Goal: Information Seeking & Learning: Find specific fact

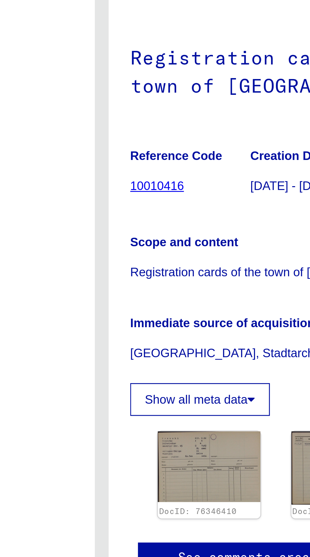
click at [178, 156] on link "10010416" at bounding box center [175, 158] width 20 height 5
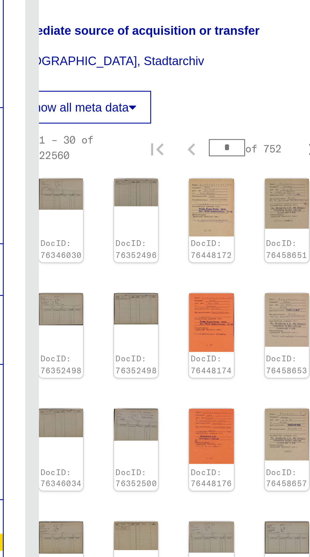
scroll to position [48859, 0]
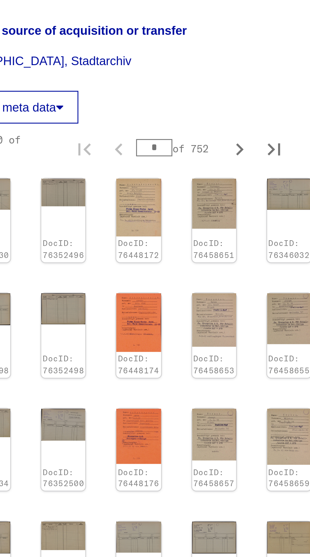
click at [273, 470] on icon "Last page" at bounding box center [270, 474] width 9 height 9
type input "***"
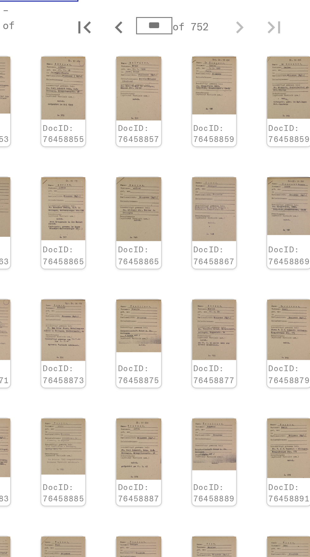
scroll to position [43, 18]
click at [275, 432] on img at bounding box center [276, 441] width 16 height 19
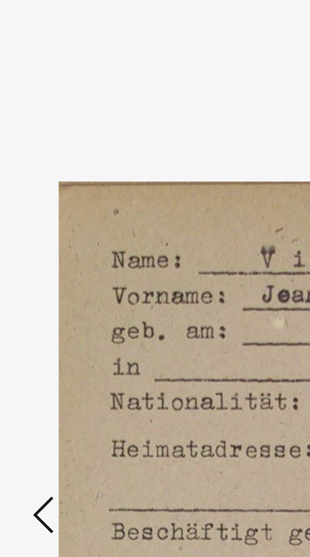
click at [48, 270] on icon at bounding box center [47, 261] width 8 height 15
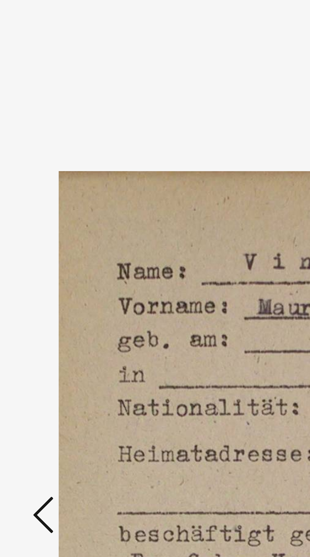
click at [47, 270] on icon at bounding box center [47, 261] width 8 height 15
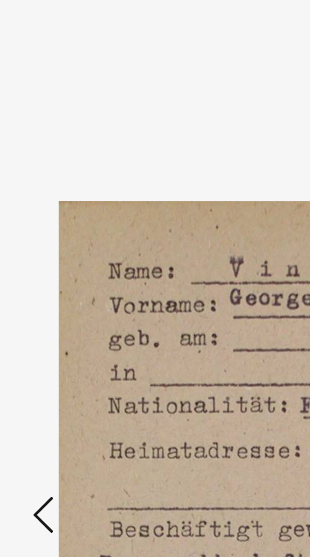
click at [47, 270] on icon at bounding box center [47, 261] width 8 height 15
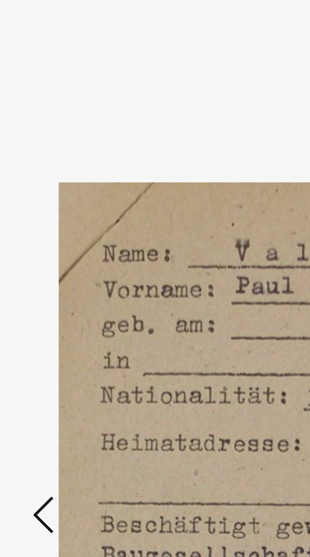
click at [50, 270] on icon at bounding box center [47, 261] width 8 height 15
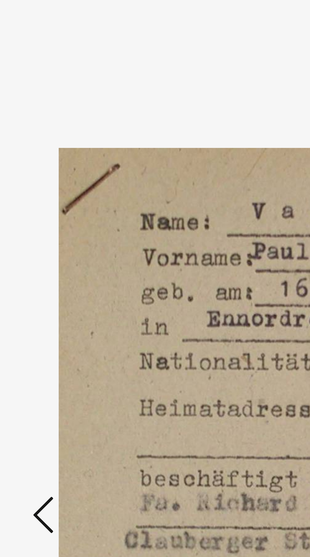
click at [51, 272] on button at bounding box center [46, 263] width 11 height 18
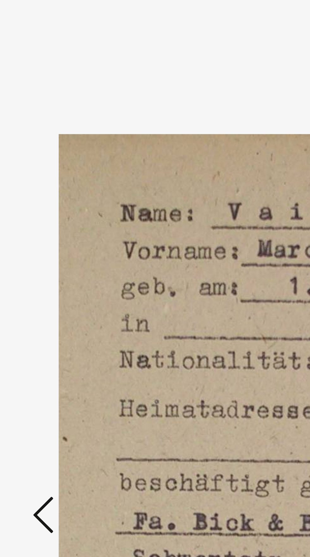
click at [49, 270] on icon at bounding box center [47, 261] width 8 height 15
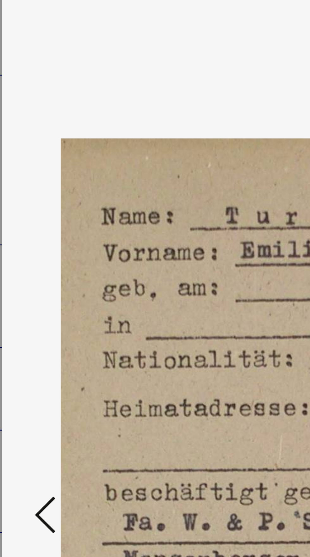
click at [46, 270] on icon at bounding box center [47, 261] width 8 height 15
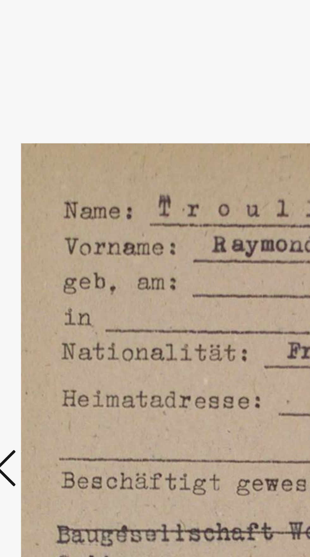
click at [47, 270] on icon at bounding box center [47, 261] width 8 height 15
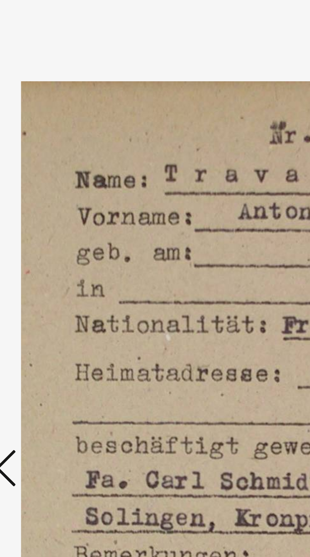
click at [47, 270] on icon at bounding box center [47, 261] width 8 height 15
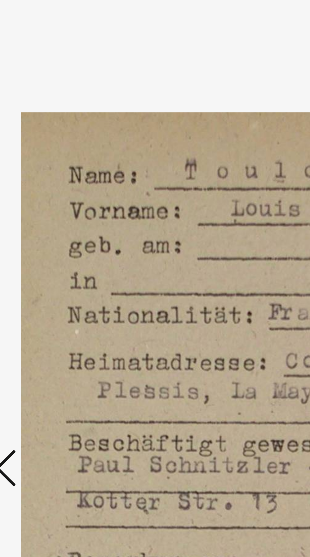
click at [47, 270] on icon at bounding box center [47, 261] width 8 height 15
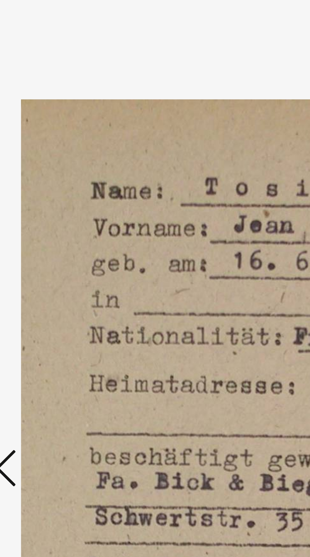
click at [48, 270] on icon at bounding box center [47, 261] width 8 height 15
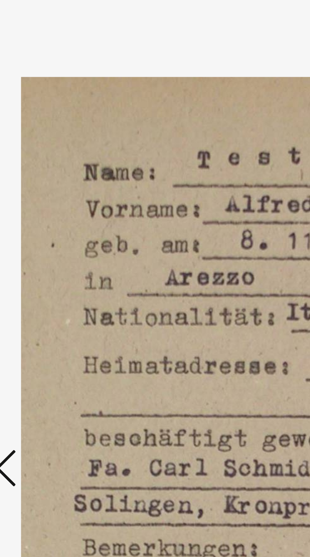
click at [47, 270] on icon at bounding box center [47, 261] width 8 height 15
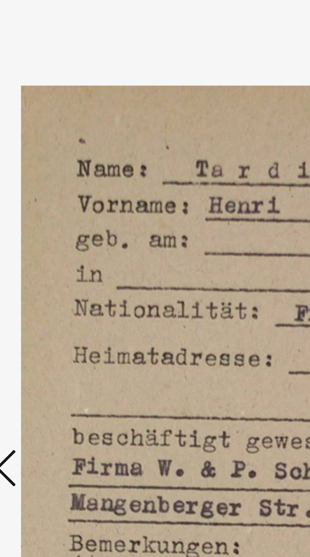
click at [47, 270] on icon at bounding box center [47, 261] width 8 height 15
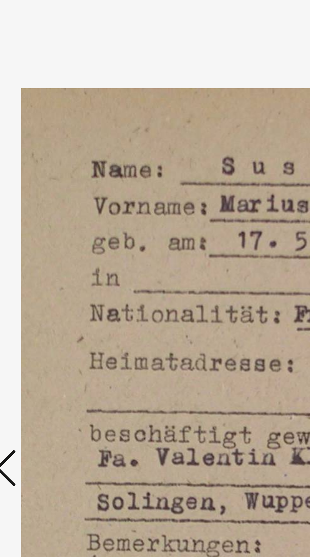
click at [50, 270] on icon at bounding box center [47, 261] width 8 height 15
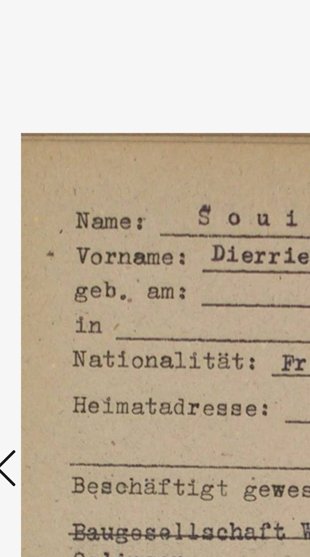
click at [48, 270] on icon at bounding box center [47, 261] width 8 height 15
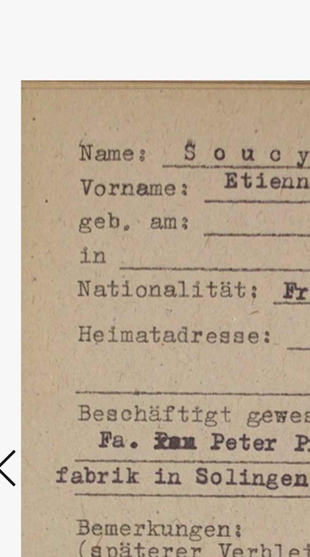
click at [47, 270] on icon at bounding box center [47, 261] width 8 height 15
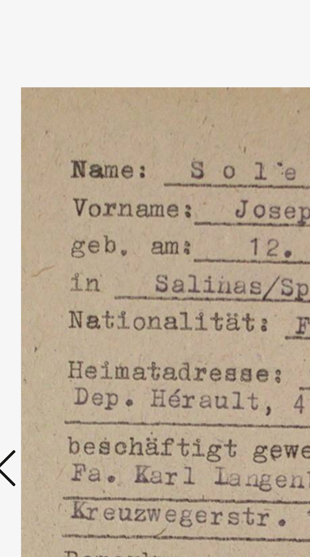
click at [47, 270] on icon at bounding box center [47, 261] width 8 height 15
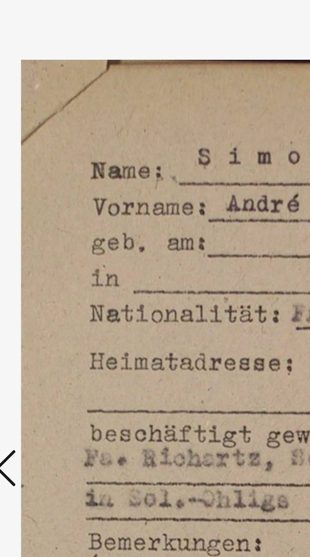
click at [48, 270] on icon at bounding box center [47, 261] width 8 height 15
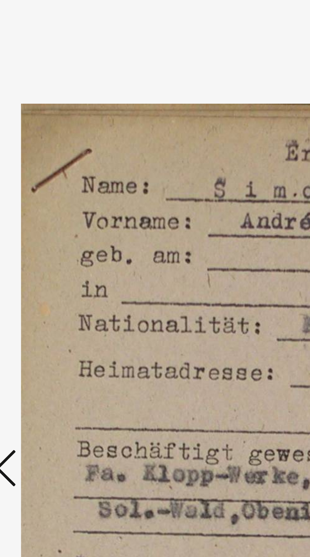
click at [47, 270] on icon at bounding box center [47, 261] width 8 height 15
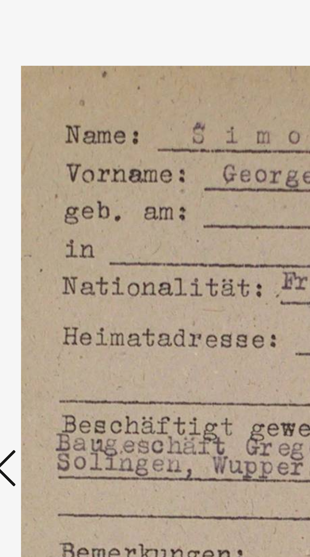
click at [47, 270] on icon at bounding box center [47, 261] width 8 height 15
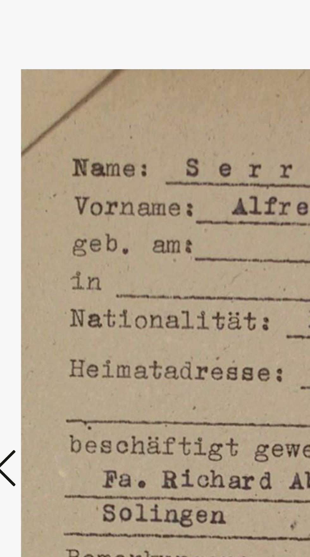
click at [47, 270] on icon at bounding box center [47, 261] width 8 height 15
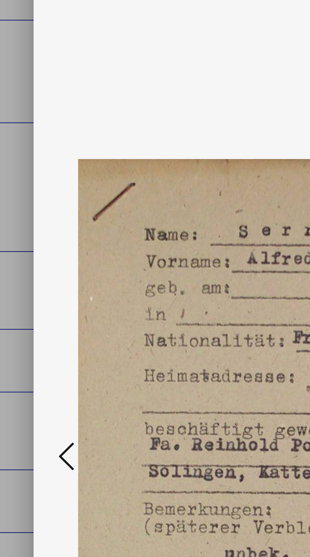
click at [42, 272] on button at bounding box center [46, 263] width 11 height 18
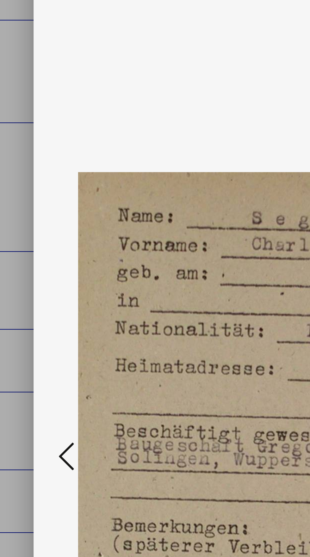
click at [42, 272] on button at bounding box center [46, 263] width 11 height 18
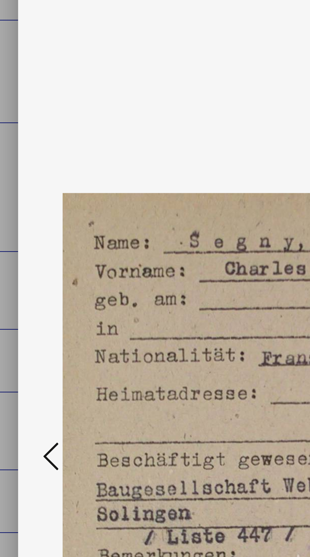
click at [43, 270] on icon at bounding box center [47, 261] width 8 height 15
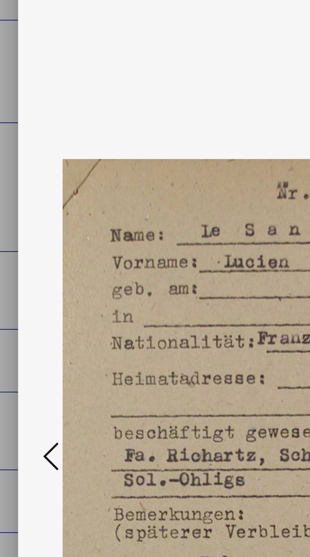
click at [45, 270] on icon at bounding box center [47, 261] width 8 height 15
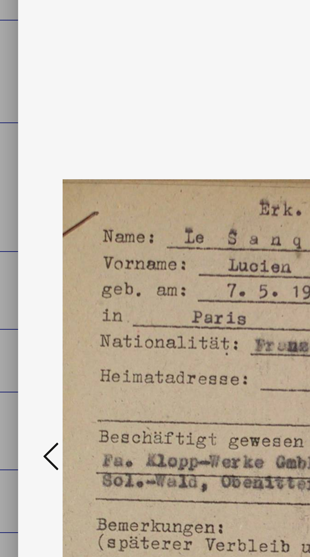
click at [43, 272] on button at bounding box center [46, 263] width 11 height 18
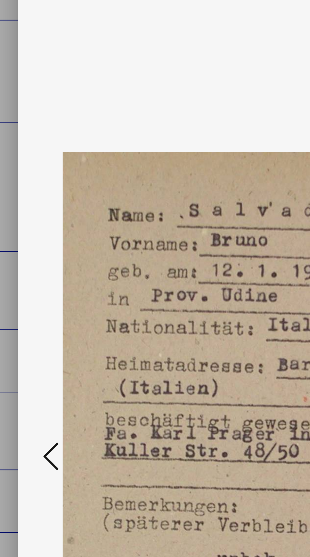
click at [43, 272] on button at bounding box center [46, 263] width 11 height 18
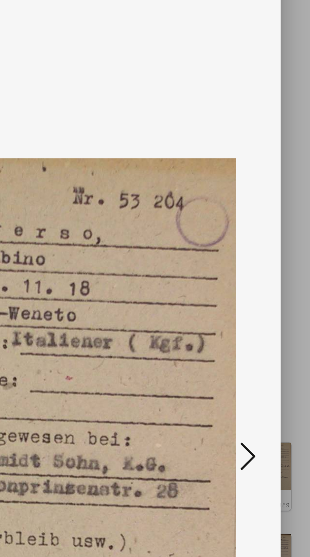
click at [261, 270] on icon at bounding box center [263, 261] width 8 height 15
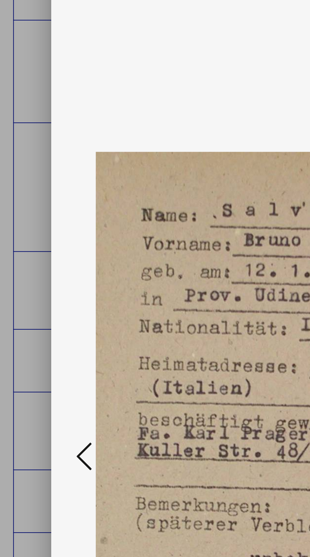
click at [45, 270] on icon at bounding box center [47, 261] width 8 height 15
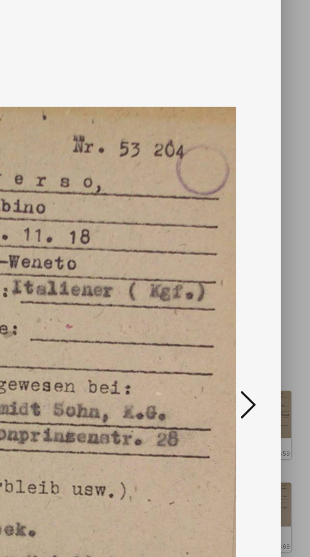
click at [265, 260] on icon at bounding box center [263, 261] width 8 height 15
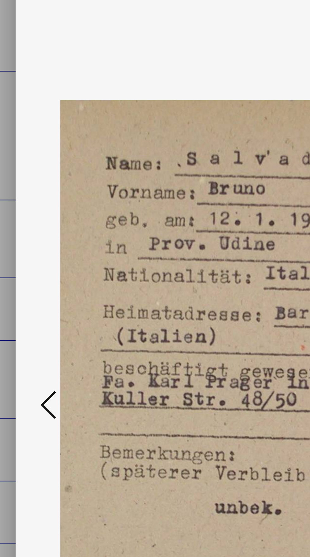
click at [42, 260] on button at bounding box center [46, 263] width 11 height 18
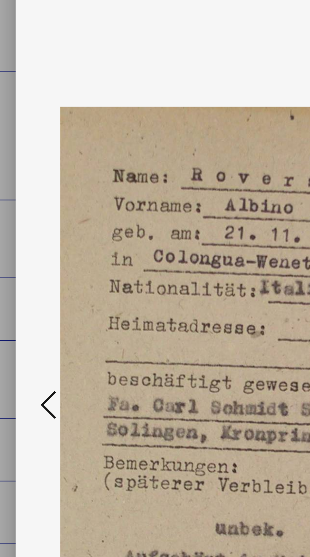
click at [43, 262] on button at bounding box center [46, 263] width 11 height 18
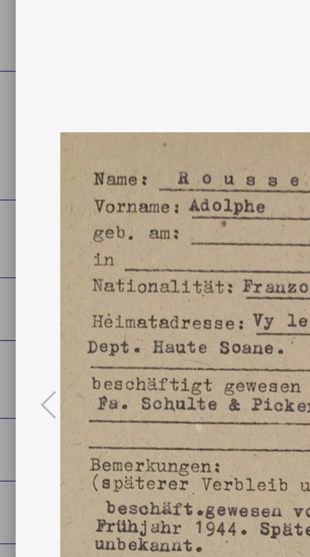
click at [36, 261] on div at bounding box center [155, 263] width 248 height 494
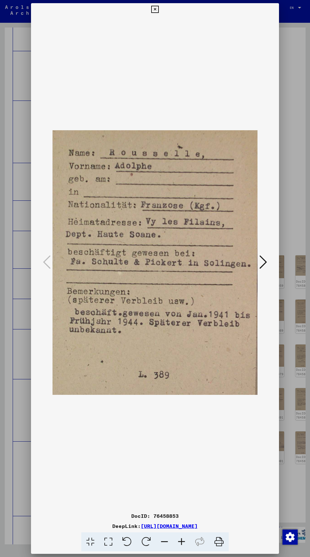
click at [155, 9] on icon at bounding box center [154, 10] width 7 height 8
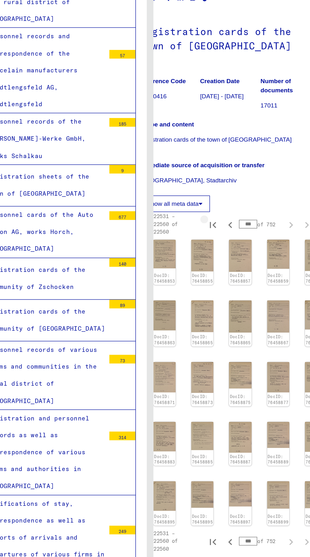
scroll to position [42, 18]
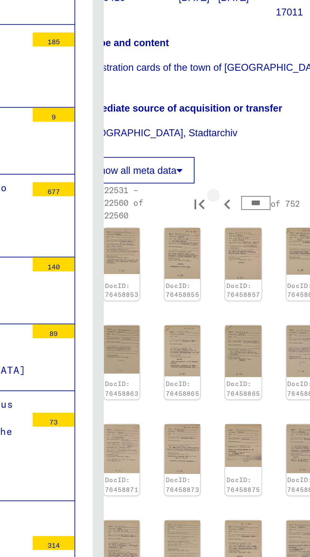
click at [209, 238] on button "Previous page" at bounding box center [213, 244] width 13 height 13
type input "***"
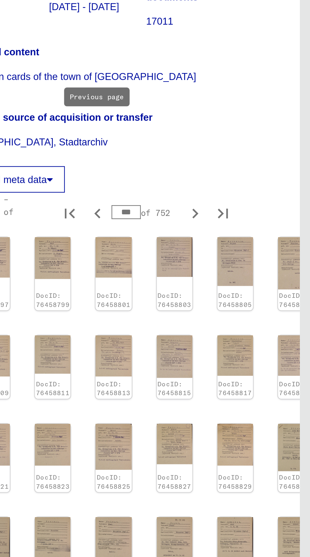
click at [298, 431] on div "DocID: 76458851" at bounding box center [303, 447] width 16 height 33
click at [295, 431] on div "DocID: 76458851" at bounding box center [303, 447] width 16 height 33
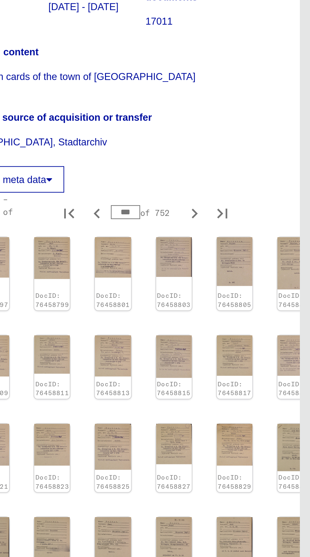
click at [297, 431] on img at bounding box center [303, 441] width 16 height 21
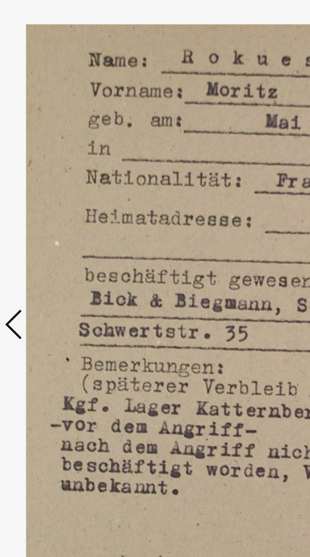
scroll to position [114, 18]
click at [51, 272] on button at bounding box center [46, 263] width 11 height 18
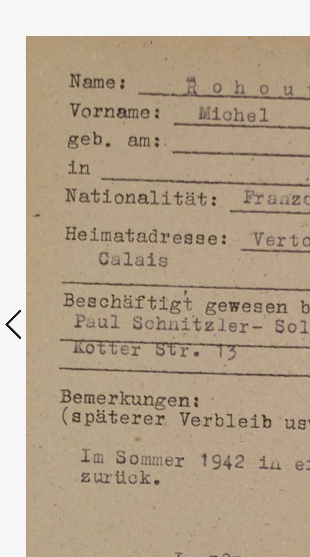
click at [45, 270] on icon at bounding box center [47, 261] width 8 height 15
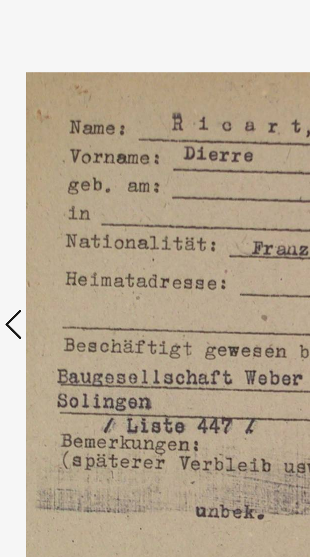
click at [44, 270] on icon at bounding box center [47, 261] width 8 height 15
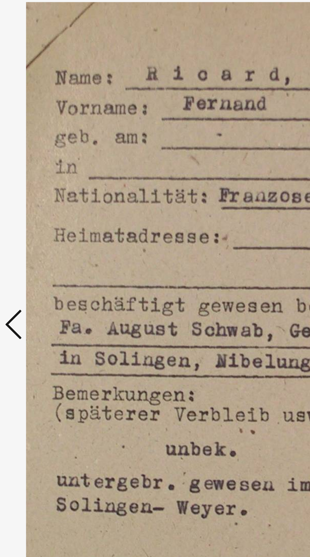
click at [46, 270] on icon at bounding box center [47, 261] width 8 height 15
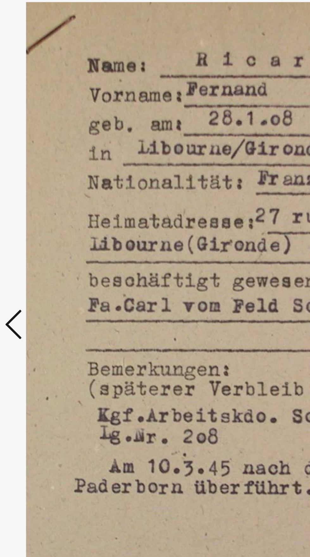
click at [48, 270] on icon at bounding box center [47, 261] width 8 height 15
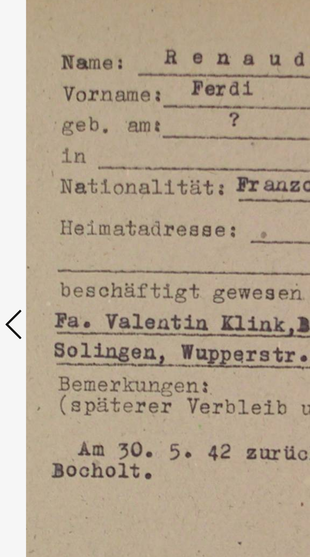
click at [46, 270] on icon at bounding box center [47, 261] width 8 height 15
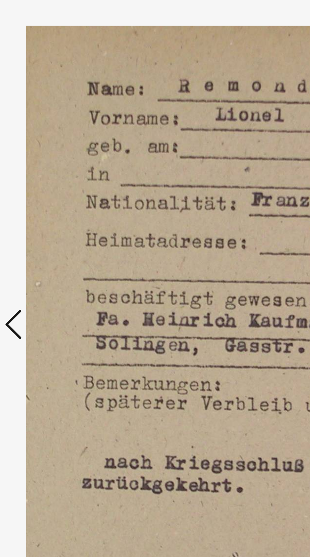
click at [48, 270] on icon at bounding box center [47, 261] width 8 height 15
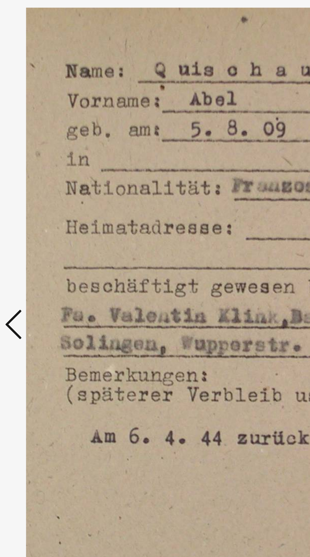
click at [46, 270] on icon at bounding box center [47, 261] width 8 height 15
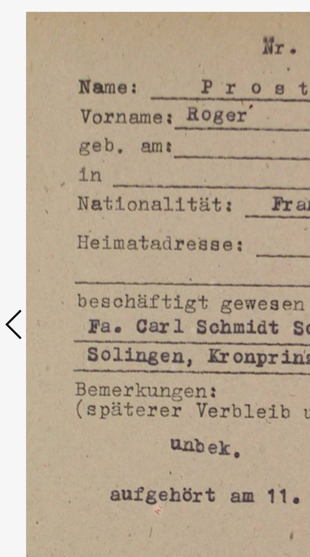
click at [48, 270] on icon at bounding box center [47, 261] width 8 height 15
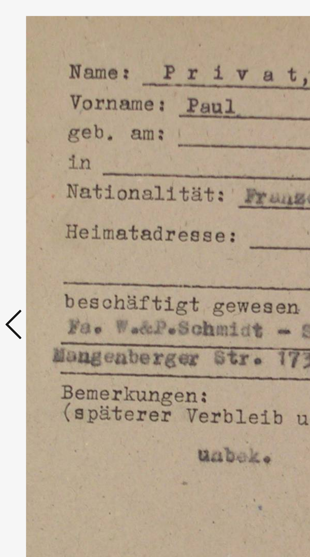
click at [46, 270] on icon at bounding box center [47, 261] width 8 height 15
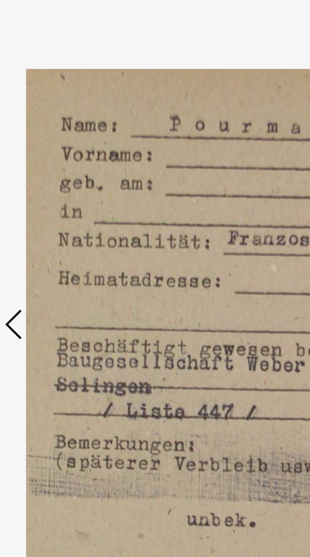
click at [46, 270] on icon at bounding box center [47, 261] width 8 height 15
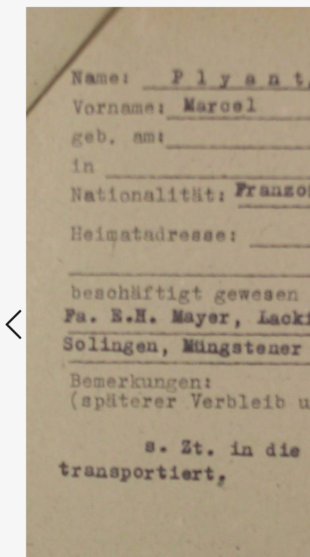
click at [45, 270] on icon at bounding box center [47, 261] width 8 height 15
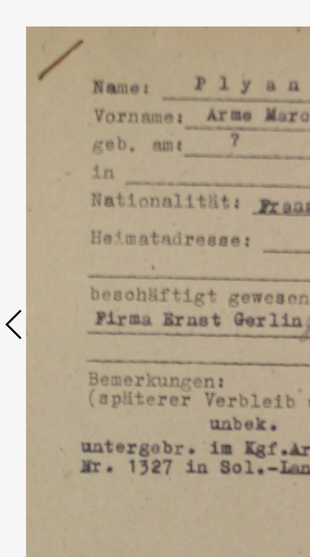
click at [45, 272] on button at bounding box center [46, 263] width 11 height 18
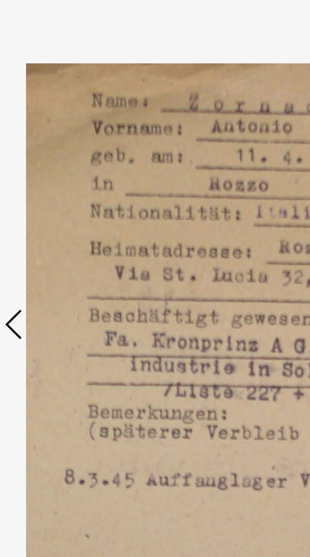
click at [47, 272] on button at bounding box center [46, 263] width 11 height 18
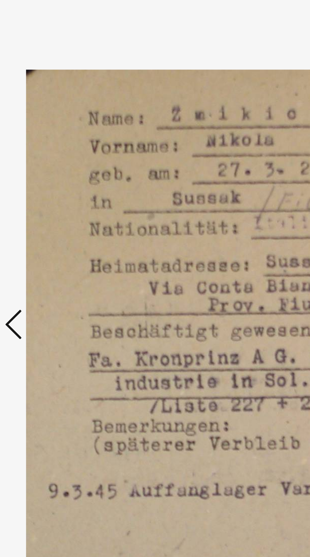
click at [47, 300] on div at bounding box center [155, 263] width 248 height 494
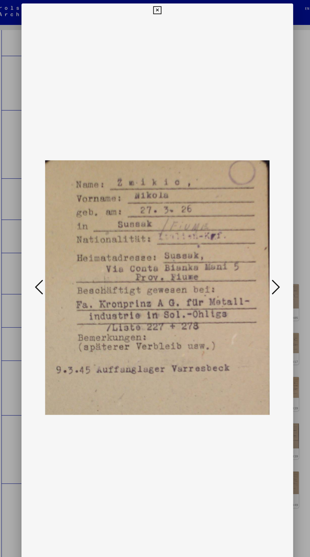
click at [149, 16] on img at bounding box center [154, 263] width 205 height 494
click at [152, 13] on icon at bounding box center [154, 10] width 7 height 8
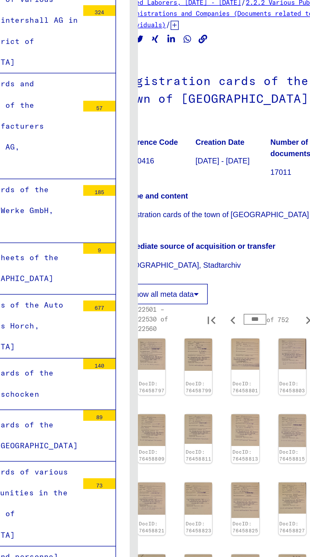
scroll to position [112, 15]
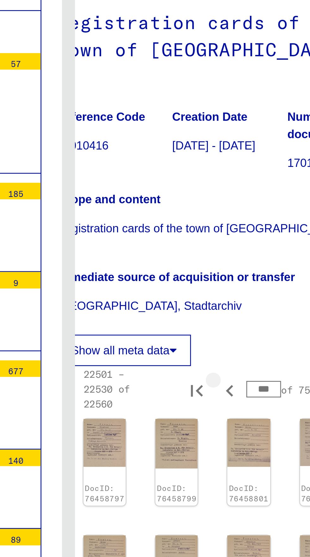
click at [215, 244] on icon "Previous page" at bounding box center [216, 248] width 9 height 9
type input "***"
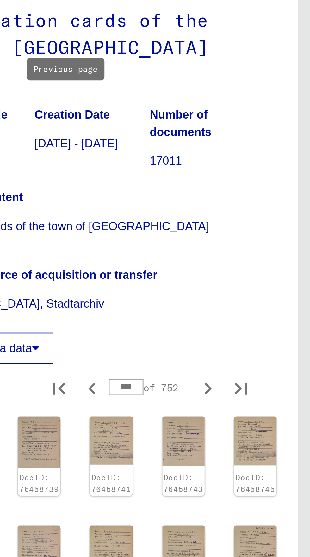
scroll to position [195, 18]
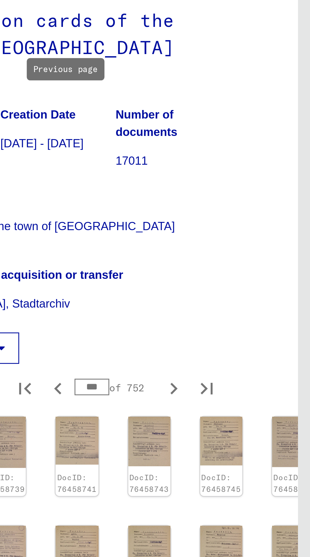
click at [303, 432] on img at bounding box center [303, 442] width 16 height 21
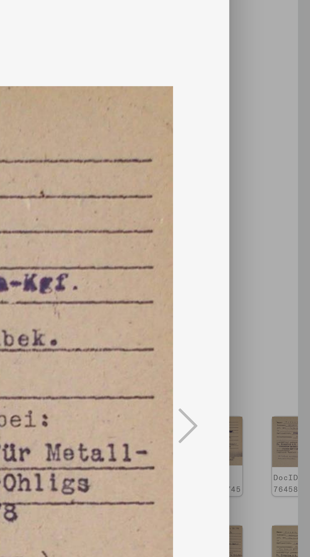
scroll to position [0, 0]
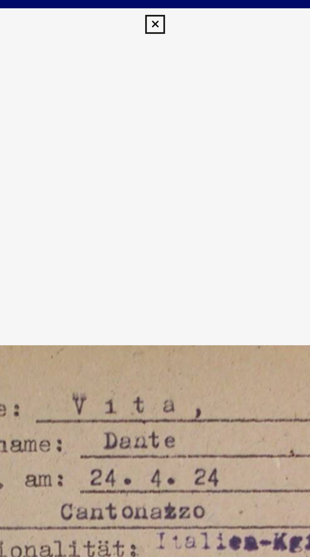
click at [205, 148] on img at bounding box center [154, 263] width 205 height 494
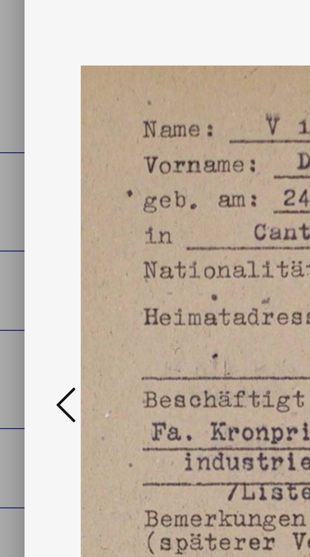
click at [44, 263] on icon at bounding box center [47, 261] width 8 height 15
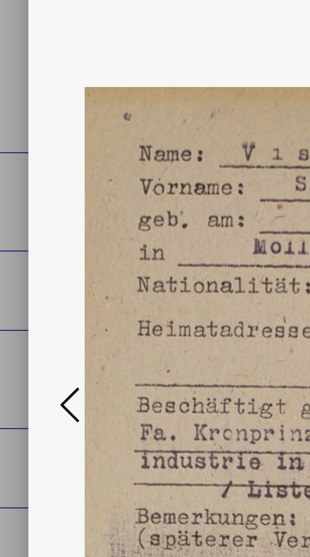
click at [44, 263] on icon at bounding box center [47, 261] width 8 height 15
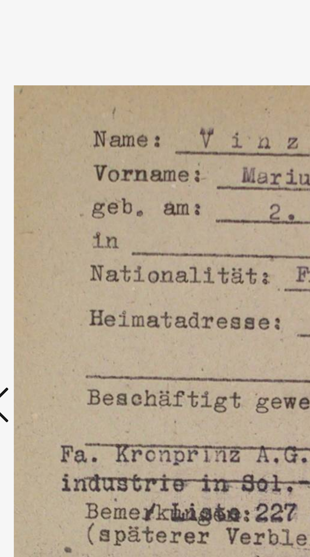
click at [50, 258] on icon at bounding box center [47, 261] width 8 height 15
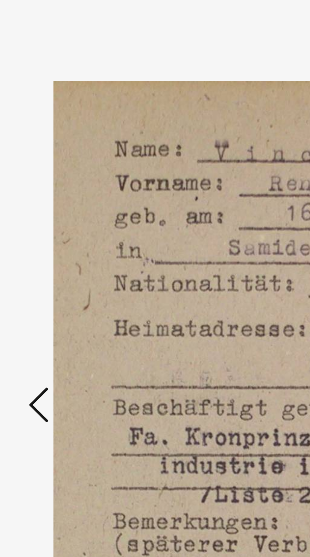
click at [43, 259] on icon at bounding box center [47, 261] width 8 height 15
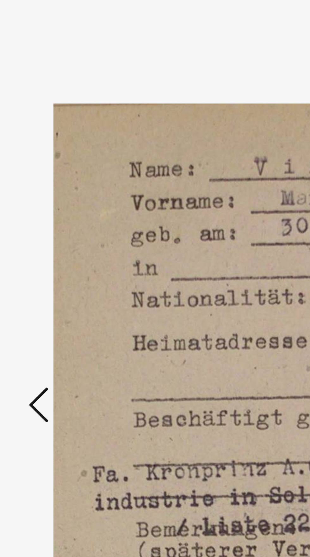
click at [42, 262] on button at bounding box center [46, 263] width 11 height 18
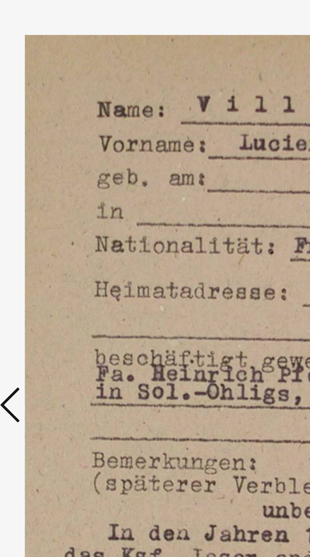
click at [46, 259] on icon at bounding box center [47, 261] width 8 height 15
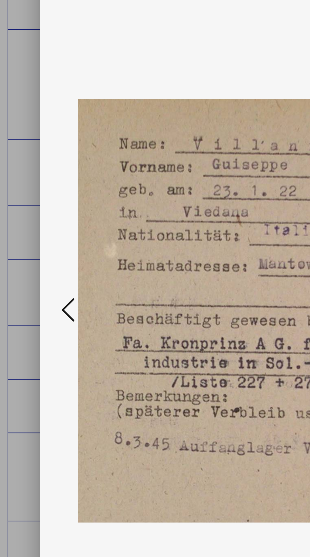
click at [43, 260] on button at bounding box center [46, 263] width 11 height 18
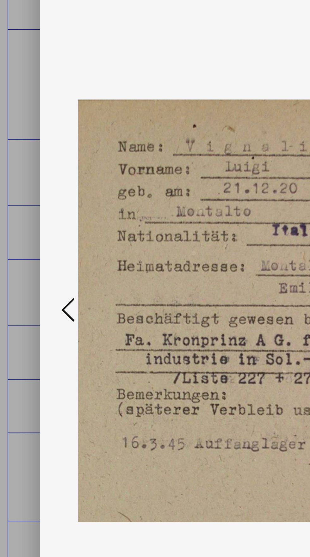
click at [42, 260] on button at bounding box center [46, 263] width 11 height 18
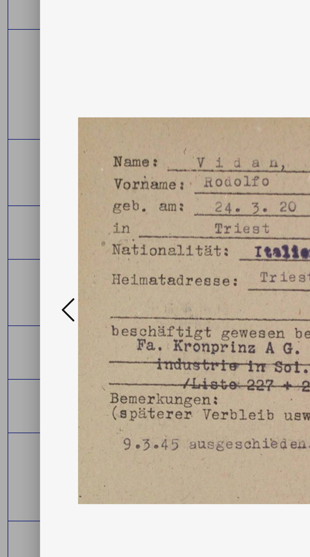
click at [34, 265] on div at bounding box center [155, 263] width 248 height 494
click at [43, 267] on button at bounding box center [46, 263] width 11 height 18
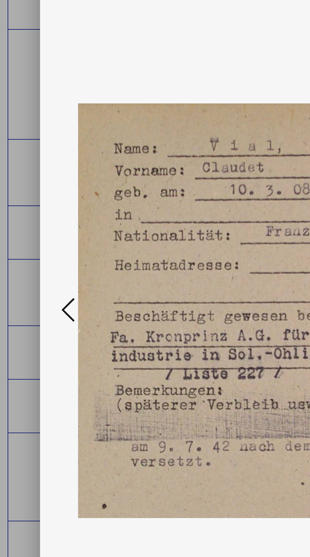
click at [41, 260] on button at bounding box center [46, 263] width 11 height 18
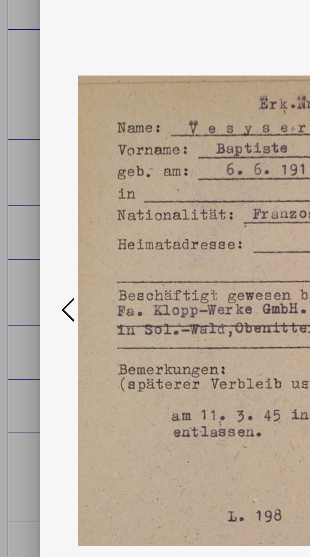
click at [43, 260] on button at bounding box center [46, 263] width 11 height 18
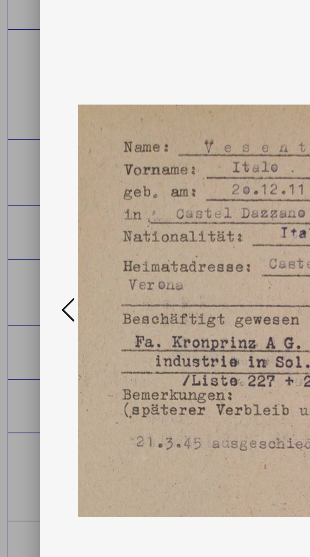
click at [42, 264] on button at bounding box center [46, 263] width 11 height 18
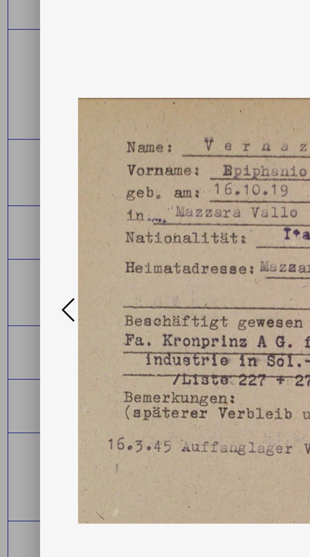
click at [42, 266] on button at bounding box center [46, 263] width 11 height 18
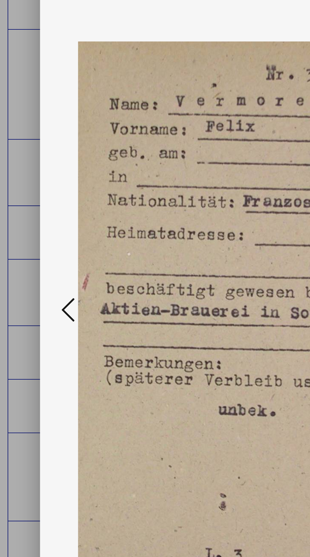
click at [43, 260] on button at bounding box center [46, 263] width 11 height 18
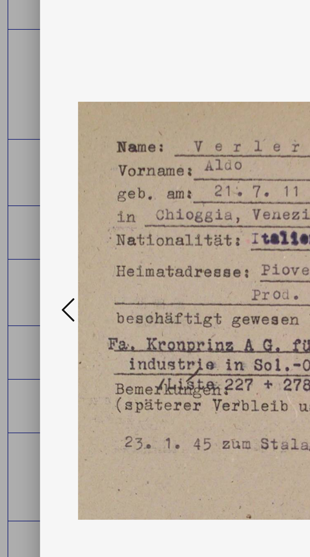
click at [43, 259] on button at bounding box center [46, 263] width 11 height 18
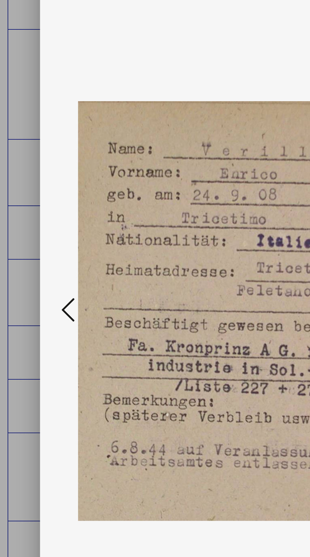
click at [42, 264] on button at bounding box center [46, 263] width 11 height 18
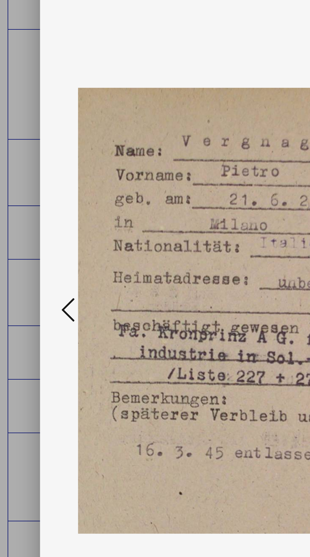
click at [42, 263] on button at bounding box center [46, 263] width 11 height 18
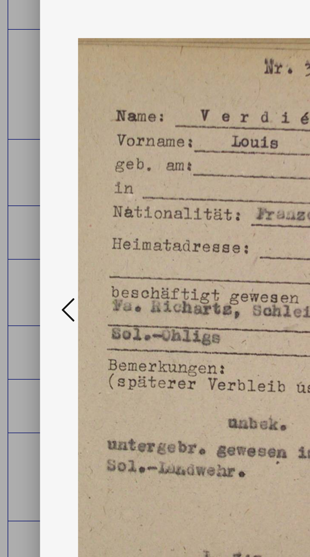
click at [42, 263] on button at bounding box center [46, 263] width 11 height 18
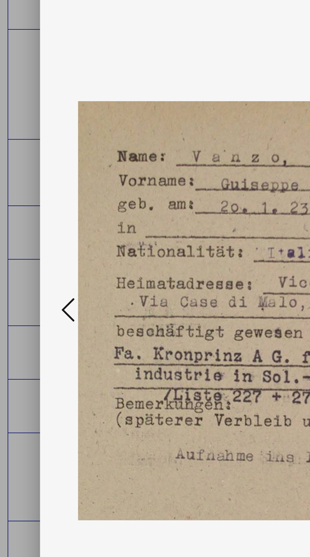
click at [43, 260] on button at bounding box center [46, 263] width 11 height 18
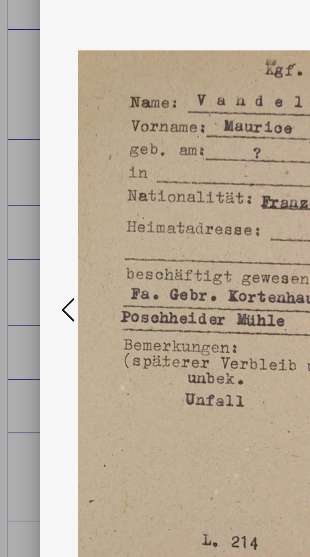
click at [42, 264] on button at bounding box center [46, 263] width 11 height 18
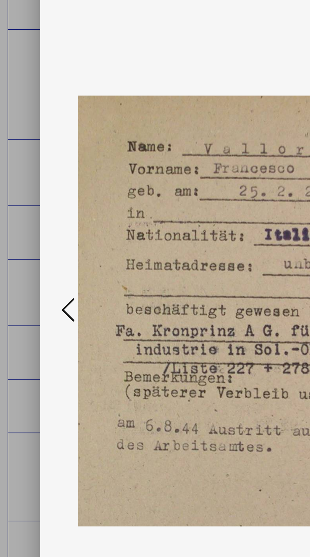
click at [41, 260] on button at bounding box center [46, 263] width 11 height 18
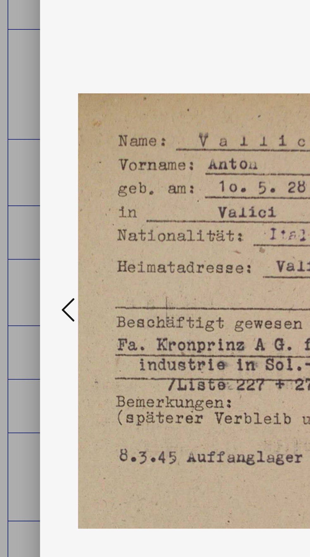
click at [43, 258] on icon at bounding box center [47, 261] width 8 height 15
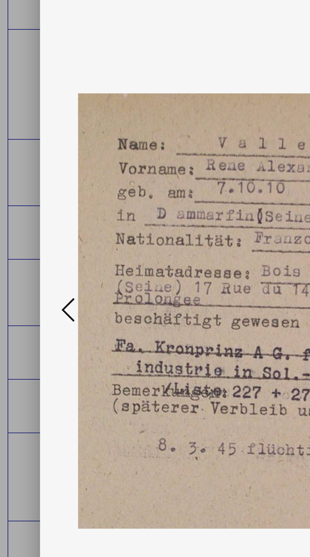
click at [43, 257] on icon at bounding box center [47, 261] width 8 height 15
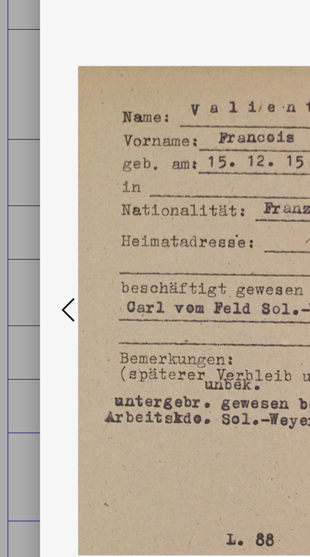
click at [43, 257] on button at bounding box center [46, 263] width 11 height 18
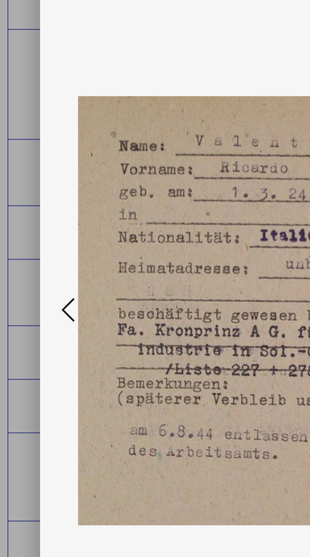
click at [43, 258] on icon at bounding box center [47, 261] width 8 height 15
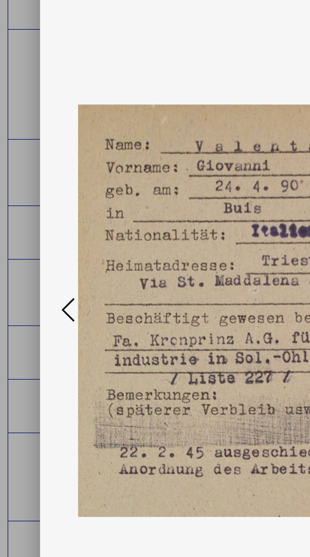
click at [43, 260] on icon at bounding box center [47, 261] width 8 height 15
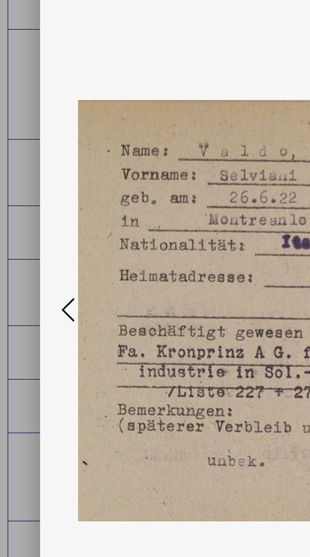
click at [41, 258] on button at bounding box center [46, 263] width 11 height 18
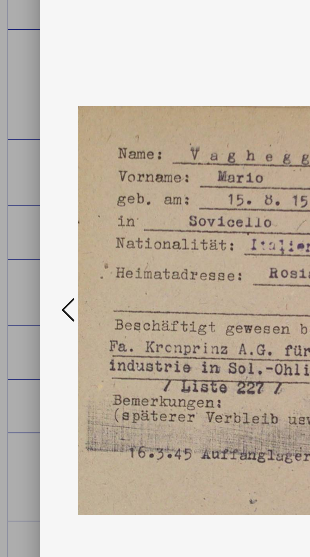
click at [43, 259] on icon at bounding box center [47, 261] width 8 height 15
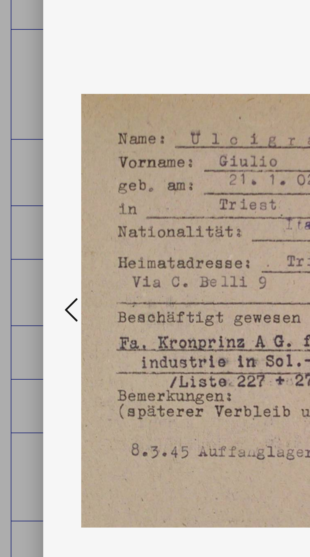
click at [43, 260] on button at bounding box center [46, 263] width 11 height 18
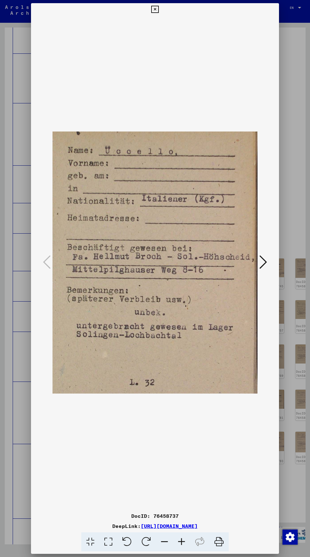
click at [150, 11] on button at bounding box center [154, 9] width 11 height 13
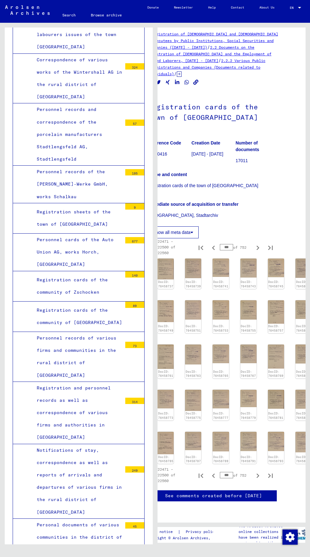
scroll to position [193, 18]
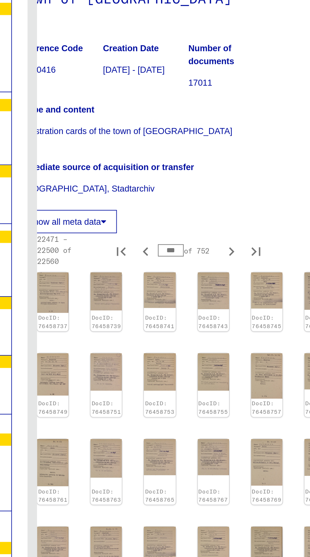
click at [213, 471] on icon "Previous page" at bounding box center [213, 475] width 9 height 9
type input "***"
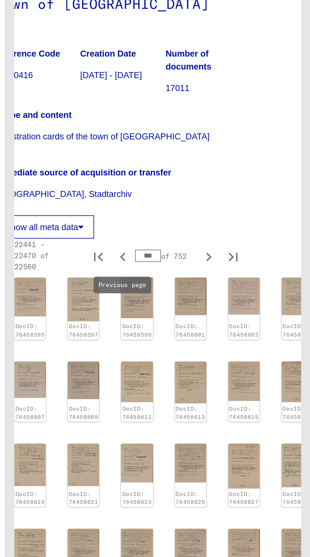
scroll to position [192, 18]
click at [301, 435] on img at bounding box center [303, 444] width 16 height 18
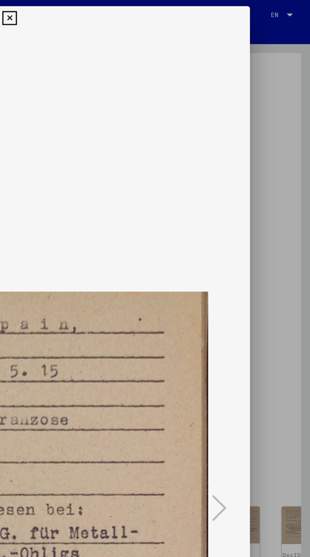
scroll to position [0, 0]
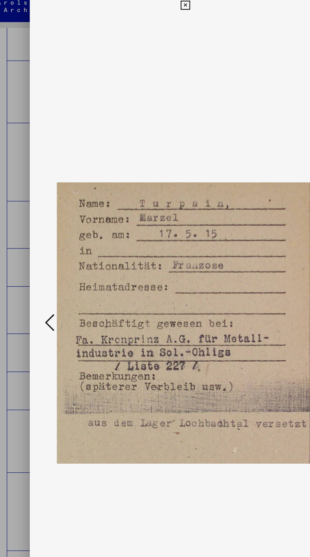
click at [44, 270] on icon at bounding box center [47, 261] width 8 height 15
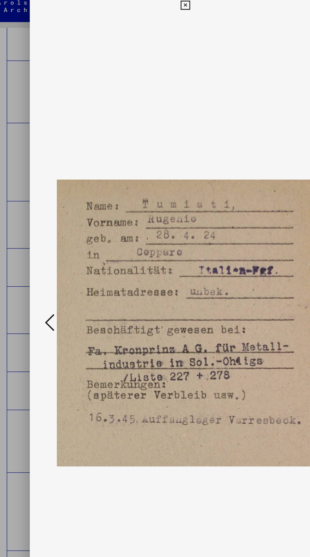
click at [37, 288] on div at bounding box center [155, 263] width 248 height 494
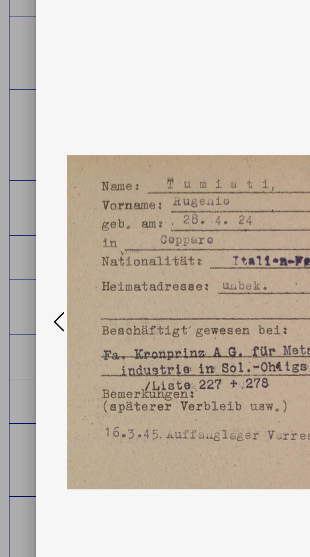
click at [42, 272] on button at bounding box center [46, 263] width 11 height 18
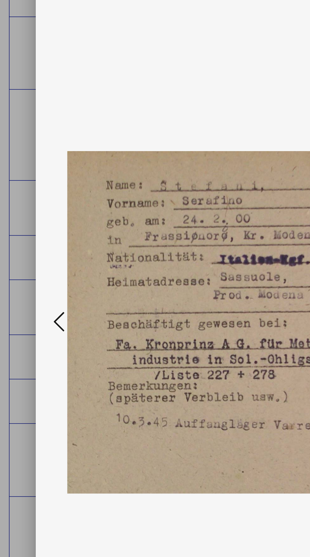
click at [44, 270] on icon at bounding box center [47, 261] width 8 height 15
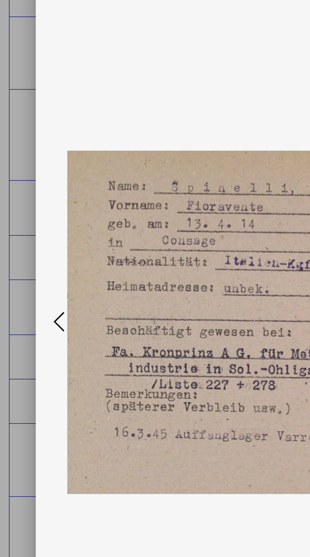
click at [41, 272] on button at bounding box center [46, 263] width 11 height 18
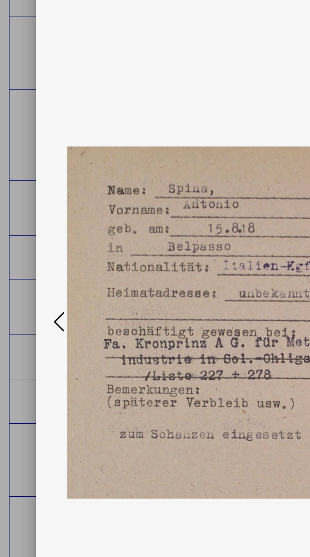
click at [47, 270] on icon at bounding box center [47, 261] width 8 height 15
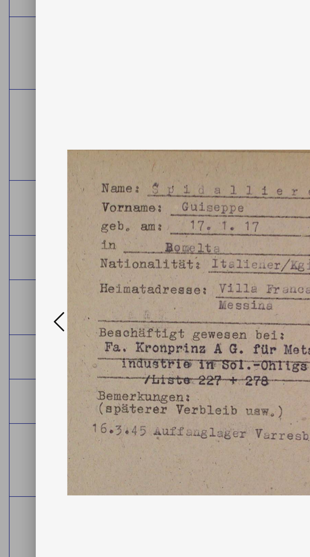
click at [50, 270] on icon at bounding box center [47, 261] width 8 height 15
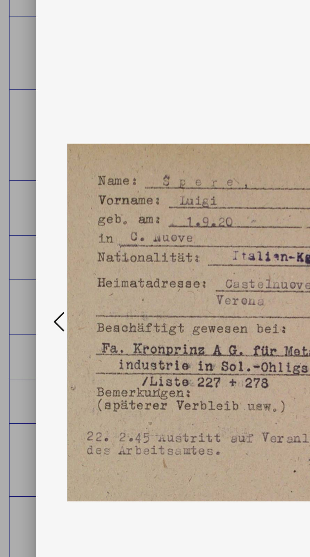
click at [50, 270] on icon at bounding box center [47, 261] width 8 height 15
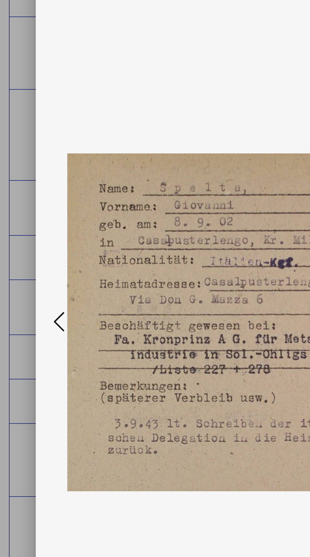
click at [48, 270] on icon at bounding box center [47, 261] width 8 height 15
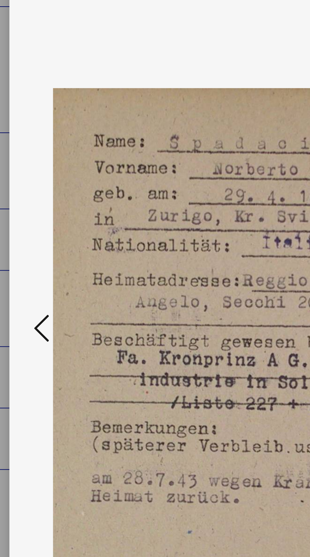
click at [45, 270] on icon at bounding box center [47, 261] width 8 height 15
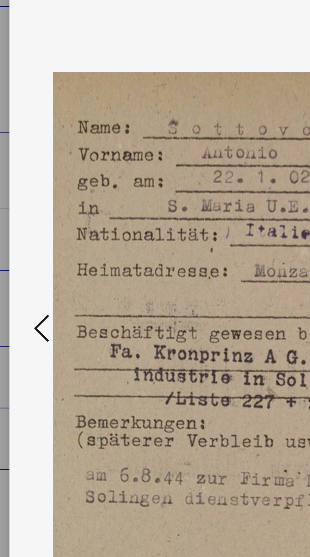
click at [44, 270] on icon at bounding box center [47, 261] width 8 height 15
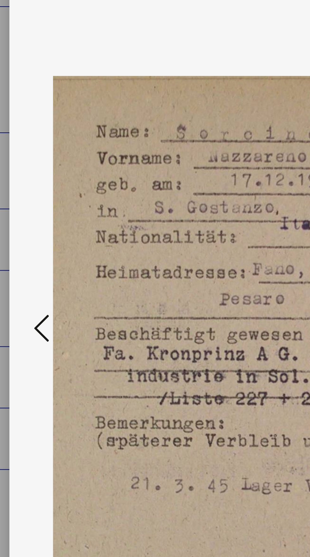
click at [43, 270] on icon at bounding box center [47, 261] width 8 height 15
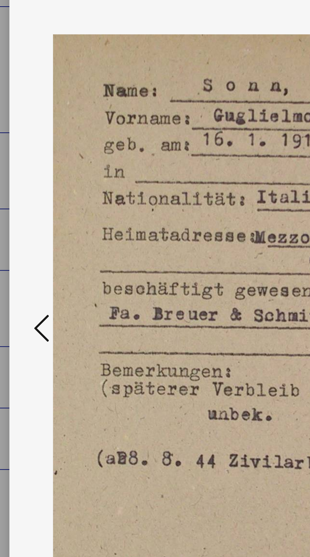
click at [42, 272] on button at bounding box center [46, 263] width 11 height 18
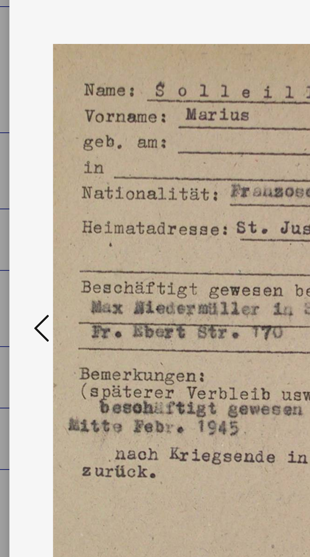
click at [43, 272] on button at bounding box center [46, 263] width 11 height 18
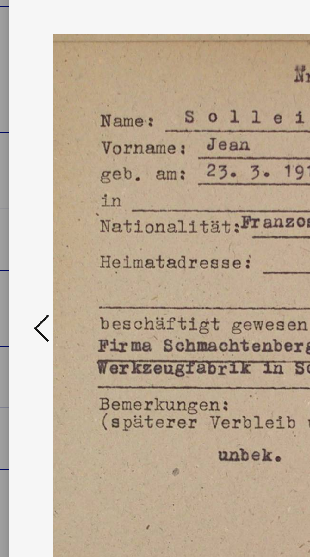
click at [45, 270] on icon at bounding box center [47, 261] width 8 height 15
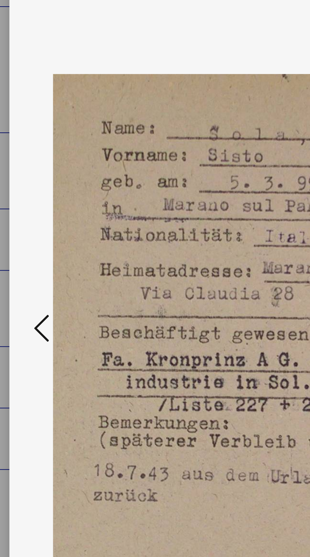
click at [41, 272] on button at bounding box center [46, 263] width 11 height 18
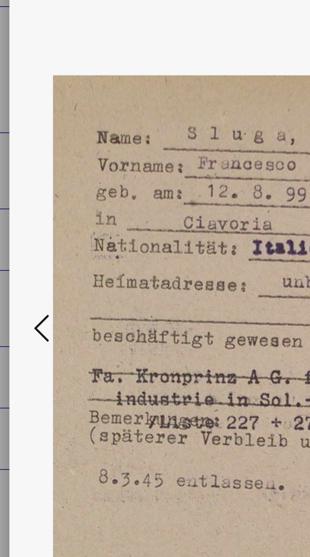
click at [41, 272] on button at bounding box center [46, 263] width 11 height 18
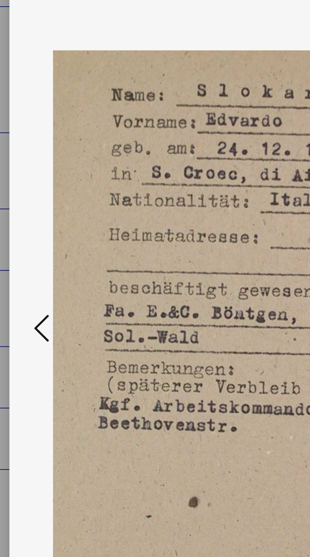
click at [43, 270] on icon at bounding box center [47, 261] width 8 height 15
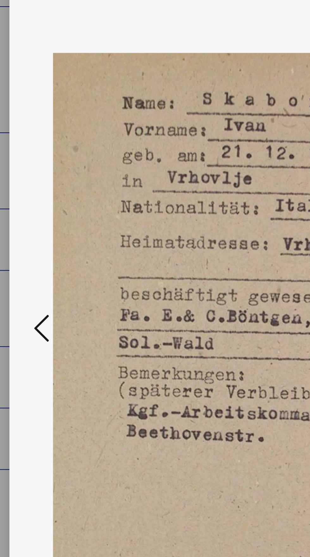
click at [41, 272] on button at bounding box center [46, 263] width 11 height 18
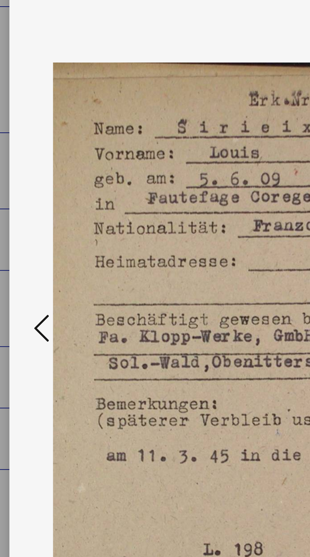
click at [43, 272] on button at bounding box center [46, 263] width 11 height 18
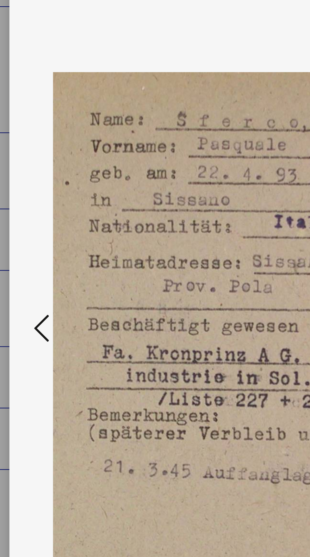
click at [43, 272] on button at bounding box center [46, 263] width 11 height 18
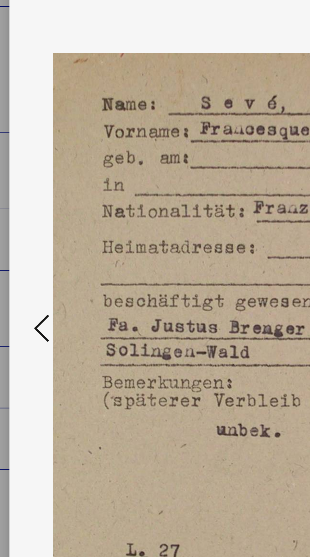
click at [43, 272] on button at bounding box center [46, 263] width 11 height 18
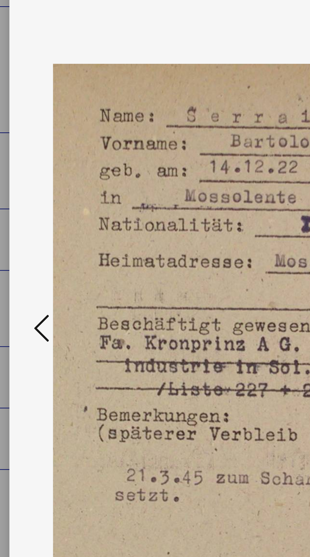
click at [42, 272] on button at bounding box center [46, 263] width 11 height 18
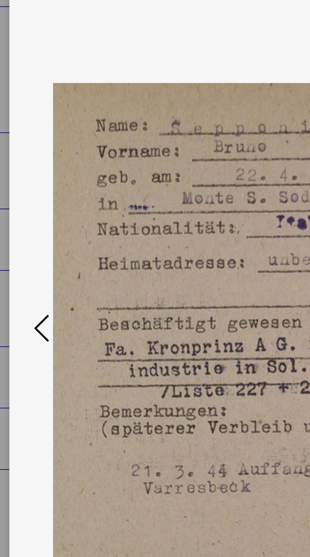
click at [43, 272] on button at bounding box center [46, 263] width 11 height 18
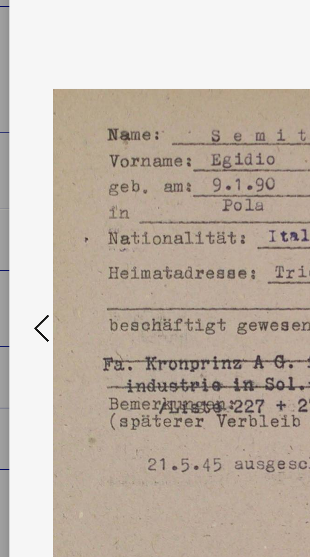
click at [43, 270] on icon at bounding box center [47, 261] width 8 height 15
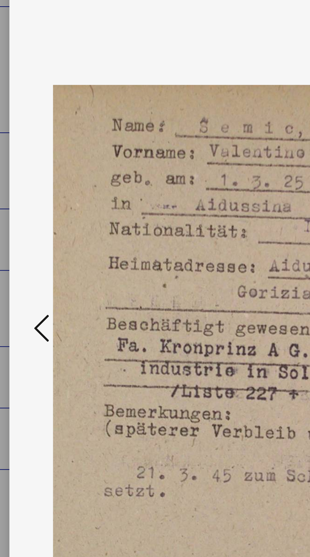
click at [43, 270] on icon at bounding box center [47, 261] width 8 height 15
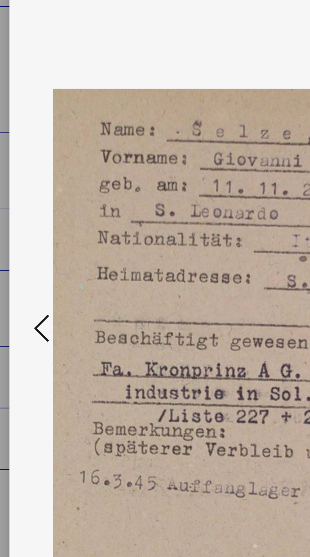
click at [44, 270] on icon at bounding box center [47, 261] width 8 height 15
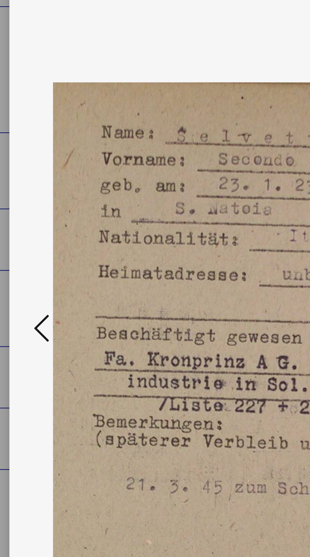
click at [44, 270] on icon at bounding box center [47, 261] width 8 height 15
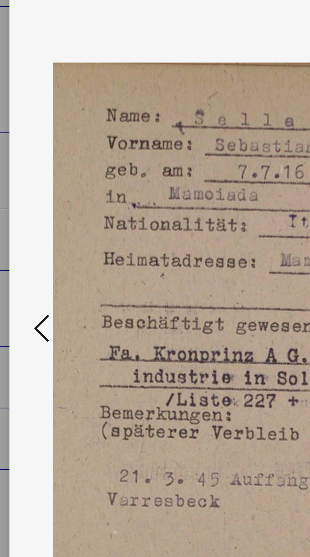
click at [44, 270] on icon at bounding box center [47, 261] width 8 height 15
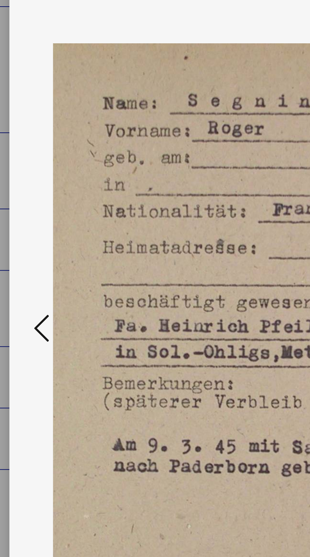
click at [44, 270] on icon at bounding box center [47, 261] width 8 height 15
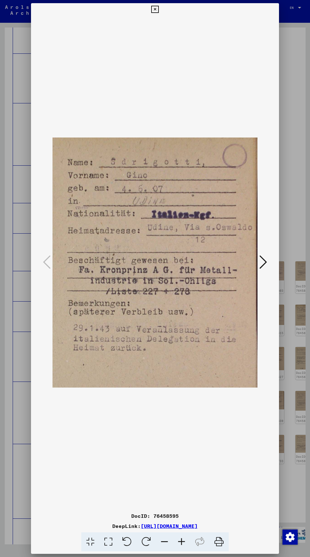
click at [150, 16] on button at bounding box center [154, 9] width 11 height 13
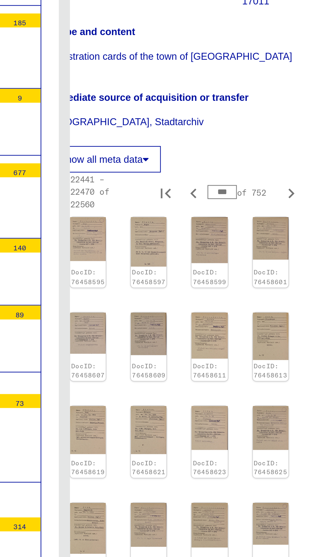
click at [213, 471] on icon "Previous page" at bounding box center [213, 475] width 9 height 9
type input "***"
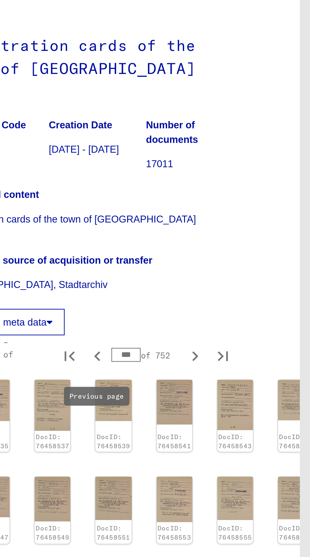
scroll to position [192, 18]
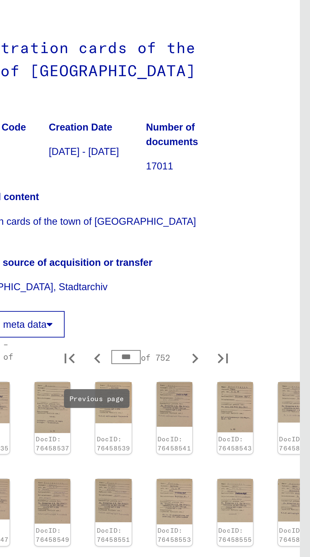
click at [295, 431] on img at bounding box center [303, 441] width 16 height 20
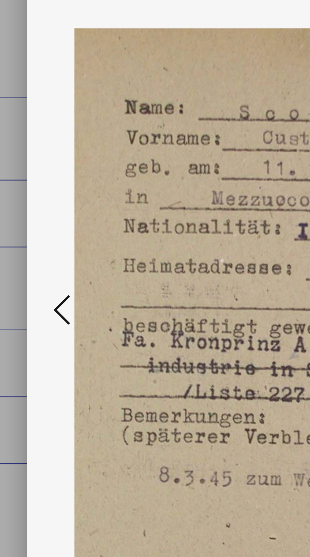
click at [42, 258] on button at bounding box center [46, 263] width 11 height 18
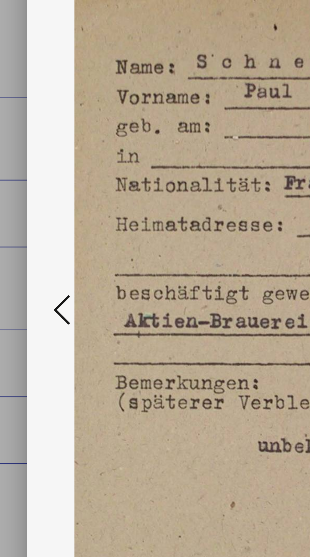
click at [43, 262] on button at bounding box center [46, 263] width 11 height 18
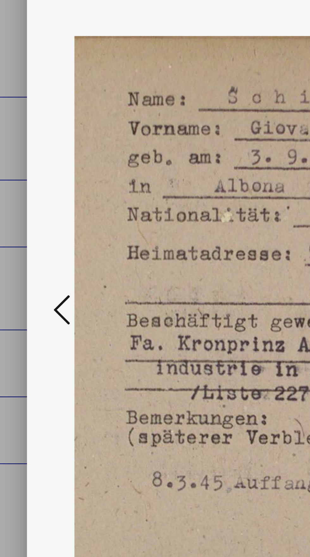
click at [44, 260] on icon at bounding box center [47, 261] width 8 height 15
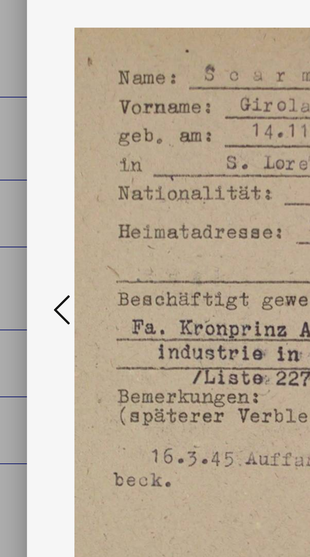
click at [46, 260] on icon at bounding box center [47, 261] width 8 height 15
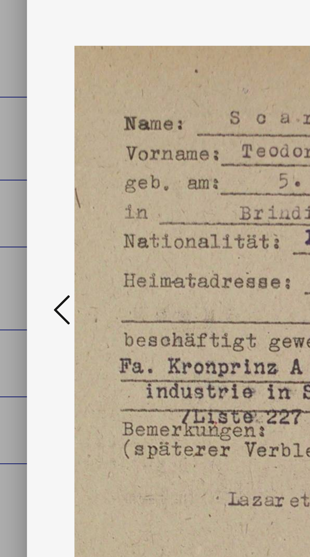
click at [49, 260] on icon at bounding box center [47, 261] width 8 height 15
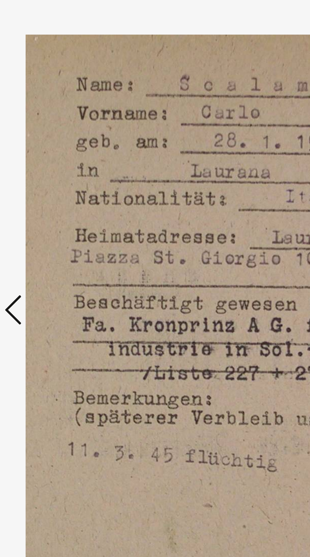
click at [47, 260] on icon at bounding box center [47, 261] width 8 height 15
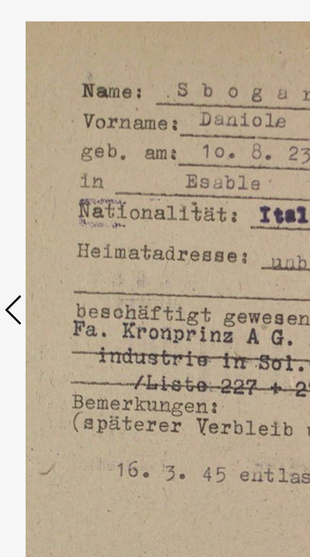
click at [46, 261] on icon at bounding box center [47, 261] width 8 height 15
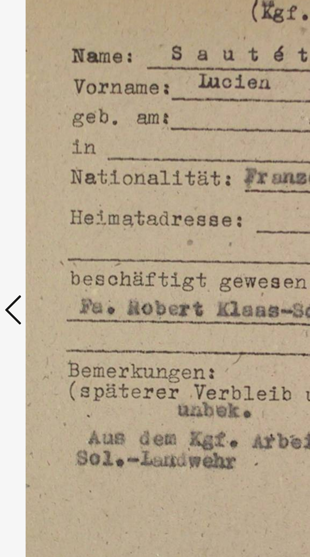
click at [47, 264] on icon at bounding box center [47, 261] width 8 height 15
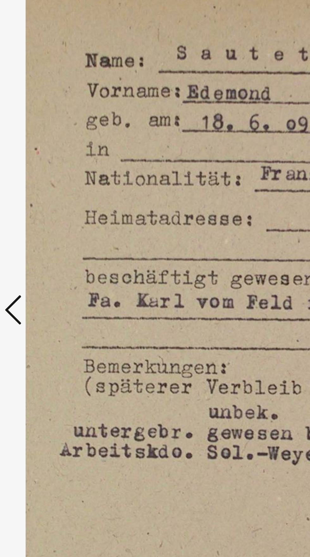
click at [47, 263] on icon at bounding box center [47, 261] width 8 height 15
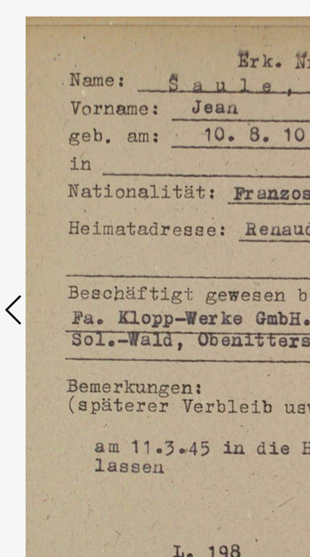
click at [47, 261] on icon at bounding box center [47, 261] width 8 height 15
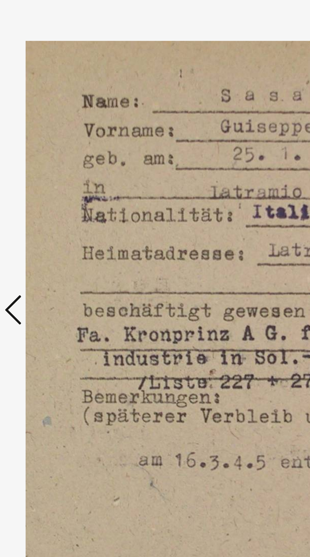
click at [48, 267] on icon at bounding box center [47, 261] width 8 height 15
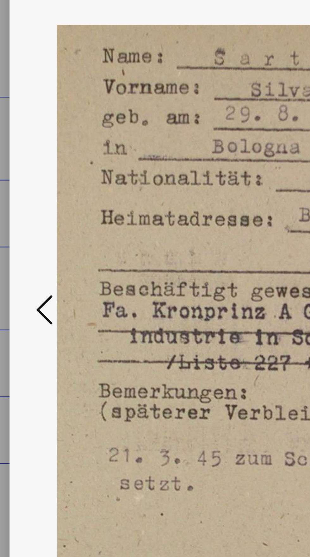
click at [43, 264] on icon at bounding box center [47, 261] width 8 height 15
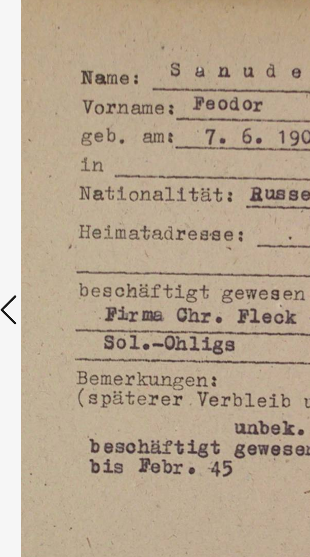
click at [48, 263] on icon at bounding box center [47, 261] width 8 height 15
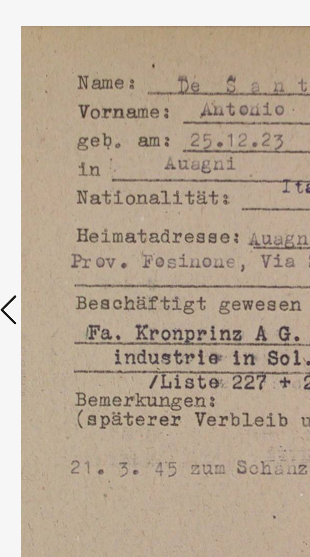
click at [50, 267] on icon at bounding box center [47, 261] width 8 height 15
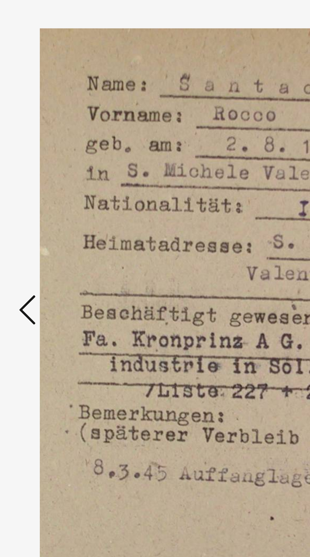
click at [44, 258] on icon at bounding box center [47, 261] width 8 height 15
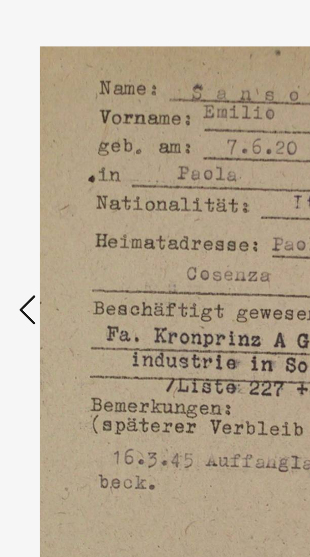
click at [43, 257] on button at bounding box center [46, 263] width 11 height 18
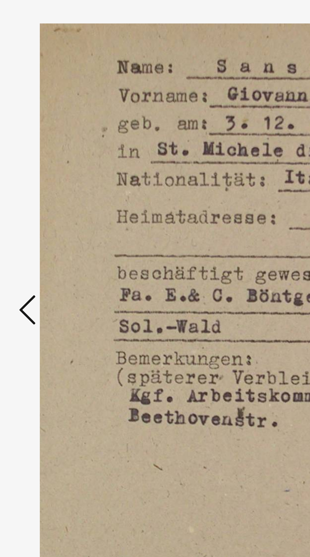
click at [42, 256] on button at bounding box center [46, 263] width 11 height 18
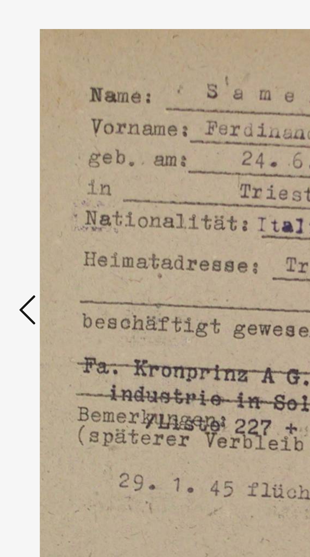
click at [43, 257] on button at bounding box center [46, 263] width 11 height 18
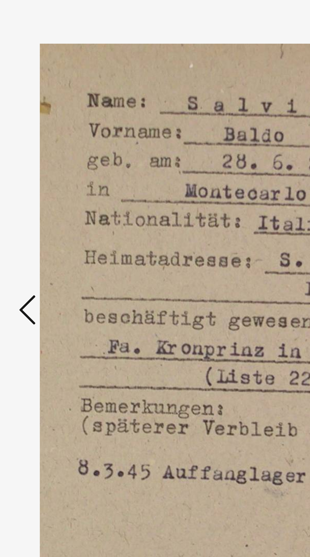
click at [43, 257] on button at bounding box center [46, 263] width 11 height 18
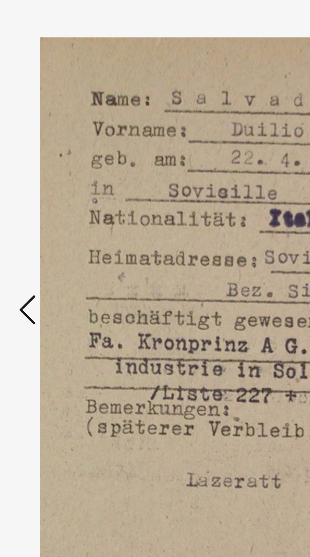
click at [42, 256] on button at bounding box center [46, 263] width 11 height 18
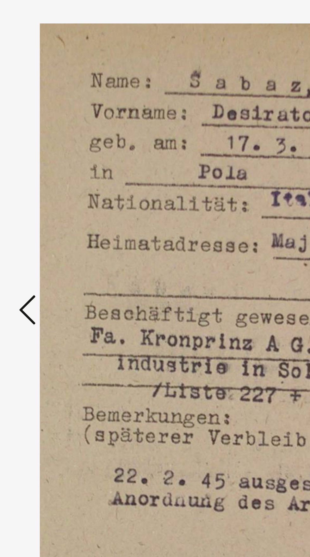
click at [43, 257] on button at bounding box center [46, 263] width 11 height 18
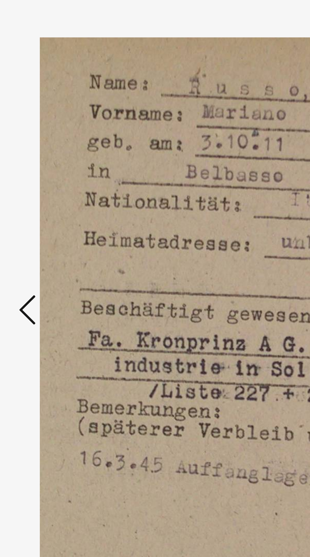
click at [43, 257] on button at bounding box center [46, 263] width 11 height 18
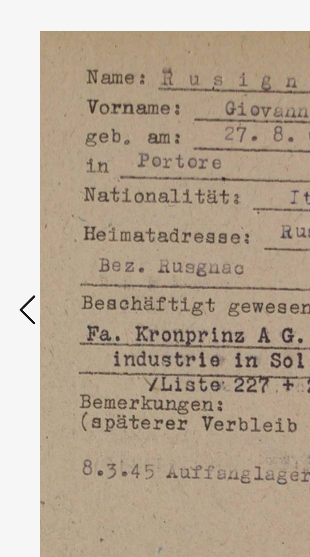
click at [43, 259] on button at bounding box center [46, 263] width 11 height 18
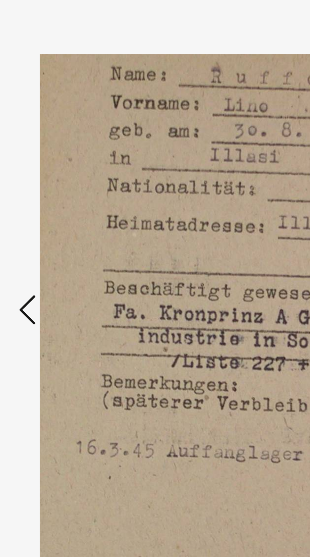
click at [44, 261] on icon at bounding box center [47, 261] width 8 height 15
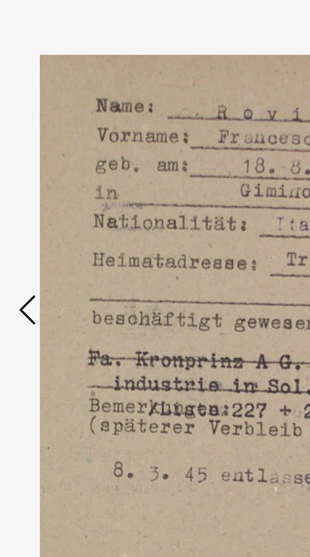
click at [44, 260] on icon at bounding box center [47, 261] width 8 height 15
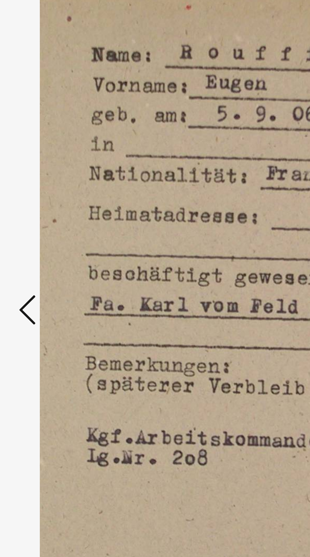
click at [43, 260] on button at bounding box center [46, 263] width 11 height 18
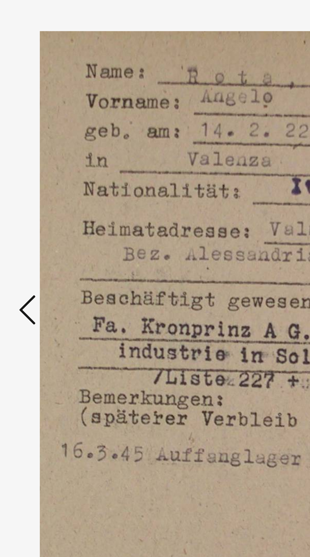
click at [43, 260] on button at bounding box center [46, 263] width 11 height 18
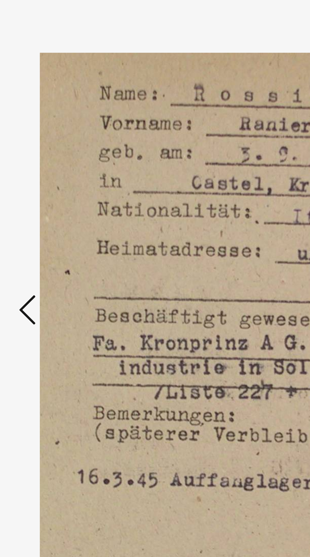
click at [43, 263] on button at bounding box center [46, 263] width 11 height 18
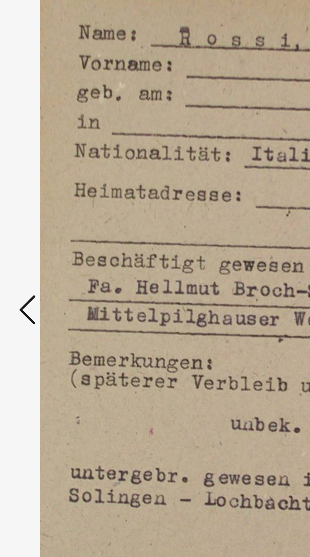
click at [43, 262] on button at bounding box center [46, 263] width 11 height 18
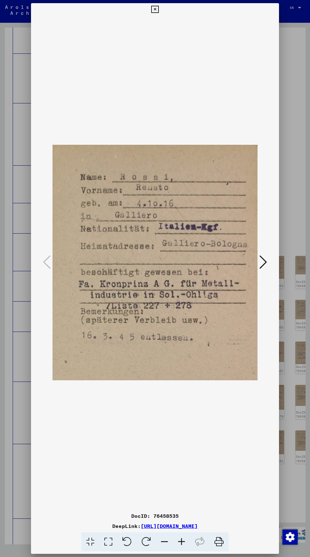
click at [155, 9] on icon at bounding box center [154, 10] width 7 height 8
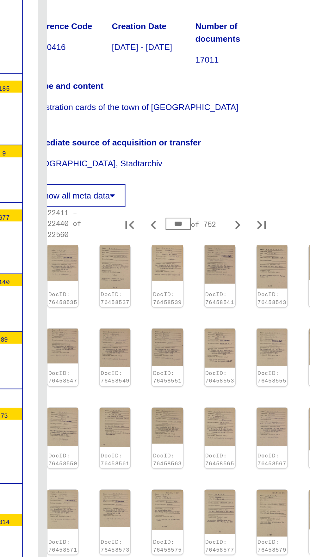
click at [213, 471] on icon "Previous page" at bounding box center [213, 475] width 9 height 9
type input "***"
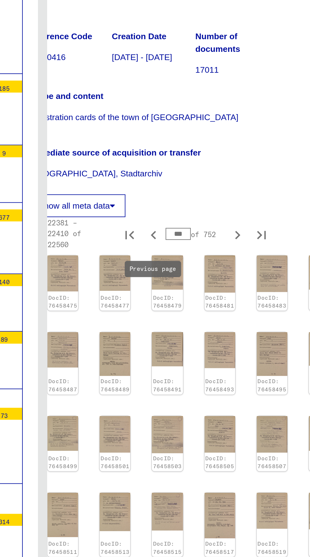
click at [213, 471] on icon "Previous page" at bounding box center [213, 475] width 9 height 9
type input "***"
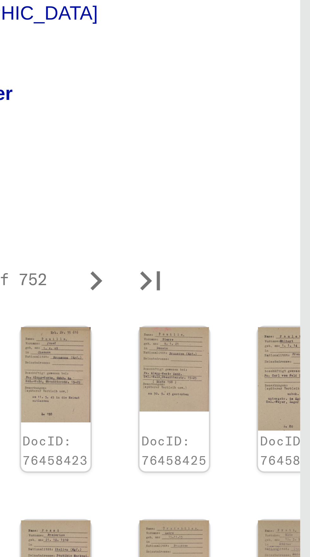
scroll to position [0, 0]
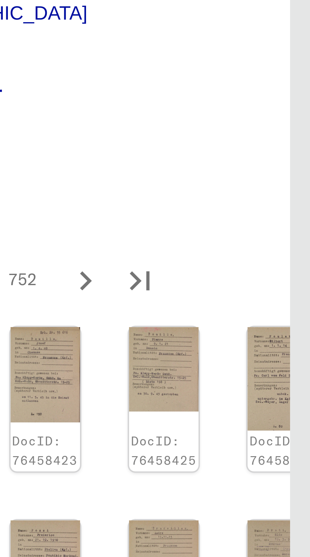
click at [296, 455] on link "DocID: 76458473" at bounding box center [303, 459] width 15 height 8
